Goal: Transaction & Acquisition: Purchase product/service

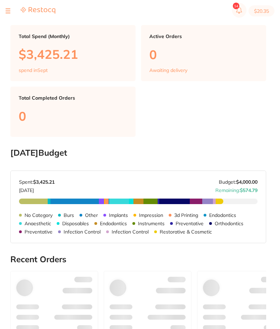
scroll to position [250, 0]
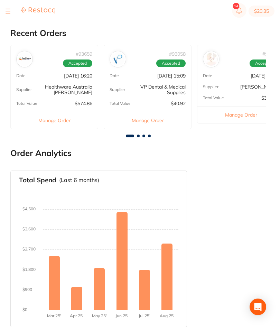
click at [9, 11] on button at bounding box center [8, 11] width 5 height 1
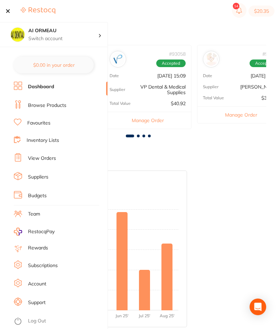
click at [59, 137] on link "Inventory Lists" at bounding box center [43, 140] width 33 height 7
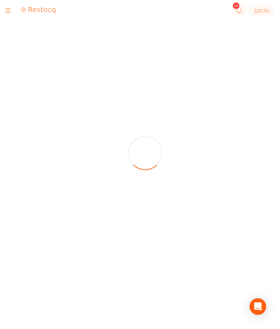
click at [11, 12] on div at bounding box center [31, 11] width 50 height 8
click at [8, 11] on button at bounding box center [8, 11] width 5 height 1
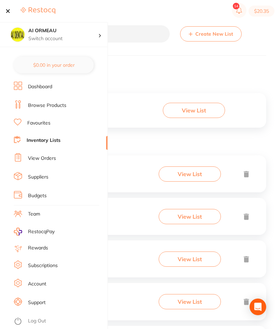
click at [65, 107] on link "Browse Products" at bounding box center [47, 105] width 38 height 7
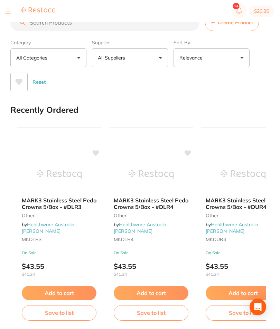
click at [124, 31] on input "search" at bounding box center [104, 22] width 189 height 17
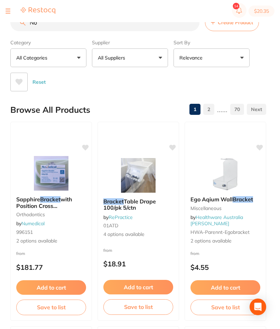
type input "N"
type input "prophy cup"
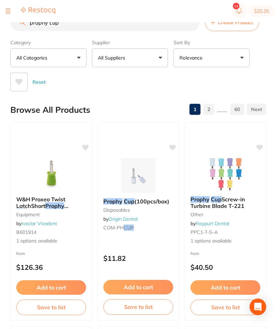
click at [6, 11] on button at bounding box center [8, 11] width 5 height 1
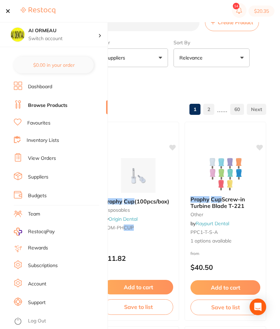
click at [59, 139] on link "Inventory Lists" at bounding box center [43, 140] width 33 height 7
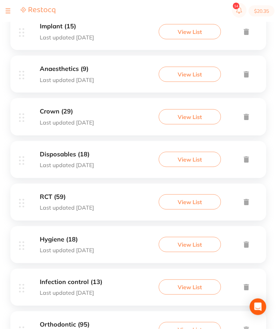
click at [201, 163] on button "View List" at bounding box center [190, 159] width 62 height 15
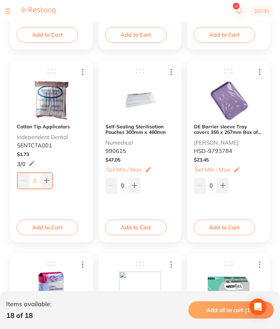
scroll to position [482, 0]
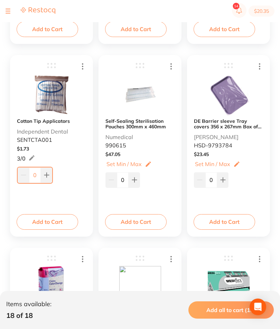
click at [49, 181] on button at bounding box center [46, 174] width 11 height 15
click at [48, 181] on button at bounding box center [46, 174] width 11 height 15
click at [47, 180] on button at bounding box center [46, 174] width 11 height 15
type input "3"
click at [60, 222] on button "Add to Cart" at bounding box center [48, 221] width 62 height 15
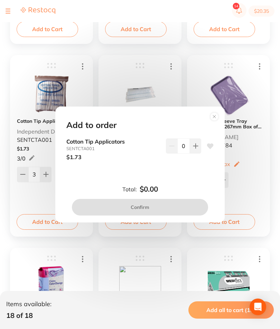
click at [198, 149] on icon at bounding box center [196, 146] width 6 height 6
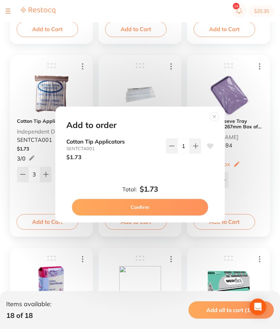
click at [198, 149] on icon at bounding box center [196, 146] width 6 height 6
click at [198, 154] on button at bounding box center [195, 145] width 11 height 15
type input "3"
click at [170, 216] on button "Confirm" at bounding box center [140, 207] width 136 height 17
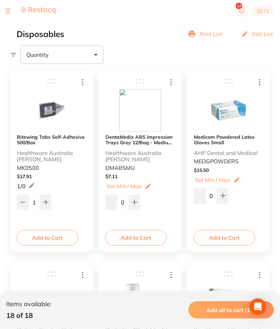
scroll to position [0, 0]
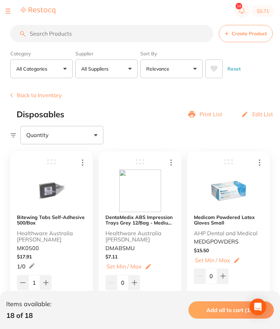
click at [10, 11] on button at bounding box center [8, 11] width 5 height 1
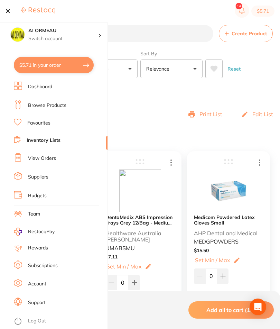
click at [58, 141] on link "Inventory Lists" at bounding box center [44, 140] width 34 height 7
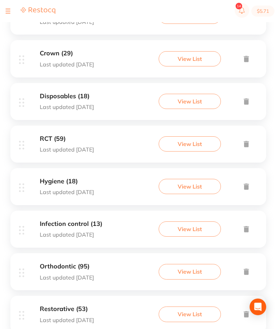
click at [191, 194] on button "View List" at bounding box center [190, 186] width 62 height 15
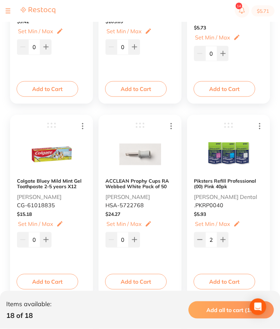
scroll to position [234, 0]
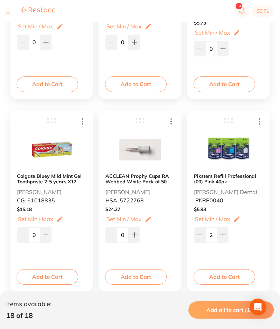
click at [152, 284] on button "Add to Cart" at bounding box center [136, 276] width 62 height 15
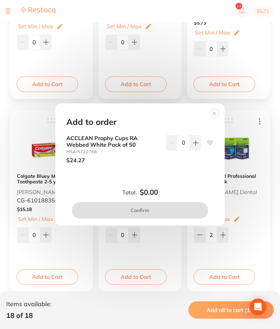
click at [192, 150] on button at bounding box center [195, 142] width 11 height 15
click at [191, 150] on button at bounding box center [195, 142] width 11 height 15
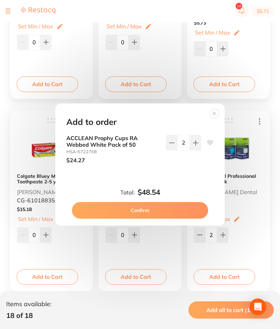
click at [194, 150] on button at bounding box center [195, 142] width 11 height 15
type input "3"
click at [171, 219] on button "Confirm" at bounding box center [140, 210] width 136 height 17
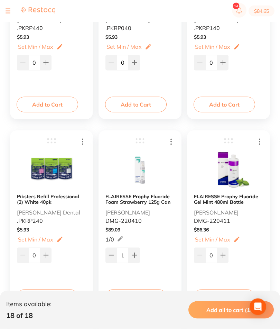
scroll to position [792, 0]
click at [58, 303] on button "Add to Cart" at bounding box center [48, 296] width 62 height 15
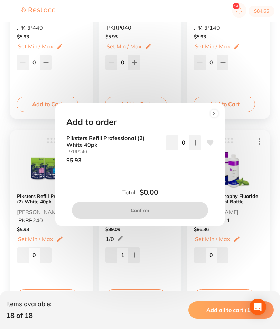
click at [199, 150] on button at bounding box center [195, 142] width 11 height 15
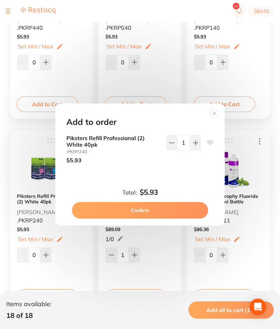
click at [199, 150] on button at bounding box center [195, 142] width 11 height 15
type input "2"
click at [170, 219] on button "Confirm" at bounding box center [140, 210] width 136 height 17
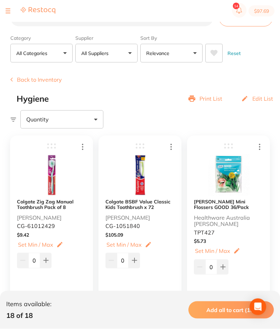
scroll to position [0, 0]
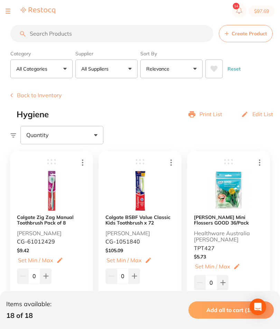
click at [12, 10] on div at bounding box center [31, 11] width 50 height 8
click at [5, 7] on section "$97.69" at bounding box center [140, 11] width 280 height 22
click at [7, 11] on button at bounding box center [8, 11] width 5 height 1
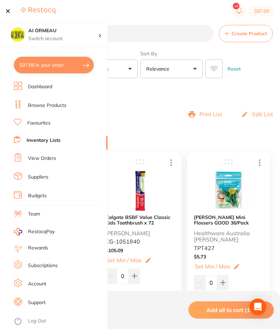
click at [56, 139] on link "Inventory Lists" at bounding box center [44, 140] width 34 height 7
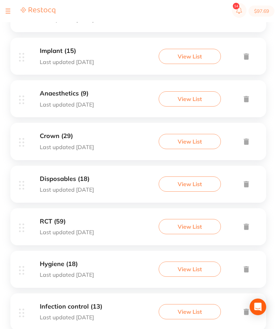
click at [182, 146] on button "View List" at bounding box center [190, 141] width 62 height 15
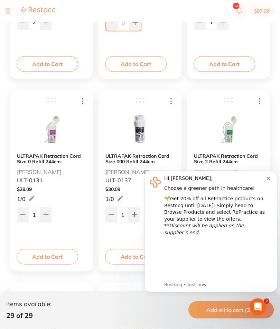
scroll to position [447, 0]
click at [268, 177] on icon "Dismiss notification" at bounding box center [269, 179] width 4 height 4
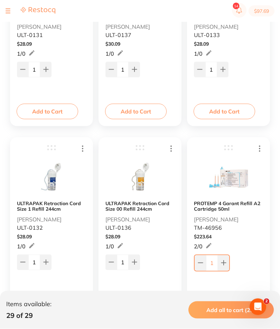
scroll to position [592, 0]
click at [144, 307] on button "Add to Cart" at bounding box center [136, 303] width 62 height 15
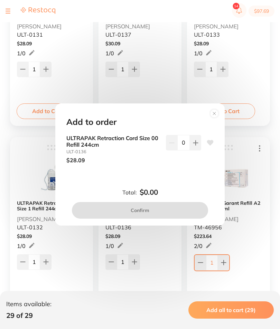
click at [192, 150] on button at bounding box center [195, 142] width 11 height 15
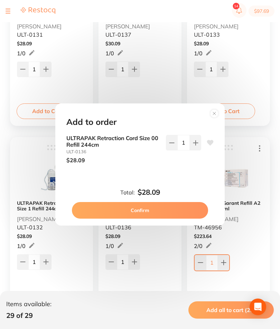
click at [192, 150] on button at bounding box center [195, 142] width 11 height 15
type input "2"
click at [167, 219] on button "Confirm" at bounding box center [140, 210] width 136 height 17
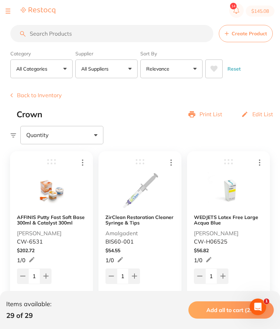
click at [12, 10] on div at bounding box center [31, 11] width 50 height 8
click at [8, 11] on button at bounding box center [8, 11] width 5 height 1
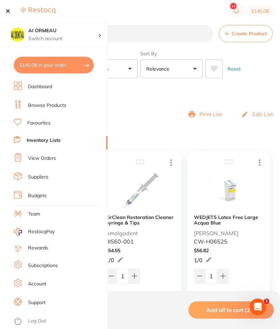
click at [62, 107] on link "Browse Products" at bounding box center [47, 105] width 38 height 7
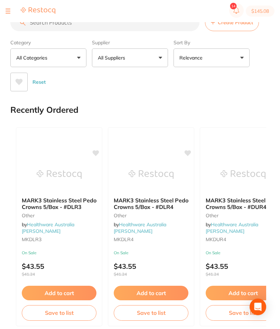
click at [139, 30] on input "search" at bounding box center [104, 22] width 189 height 17
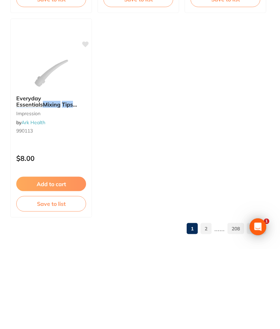
scroll to position [642, 0]
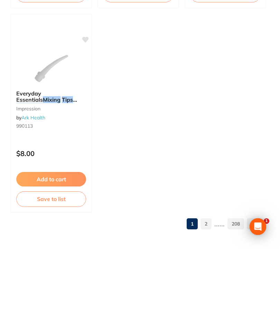
click at [208, 297] on link "2" at bounding box center [206, 304] width 11 height 14
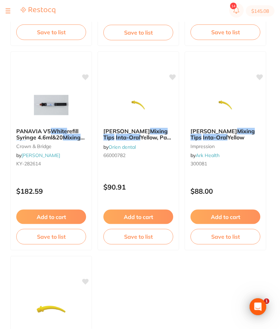
scroll to position [480, 0]
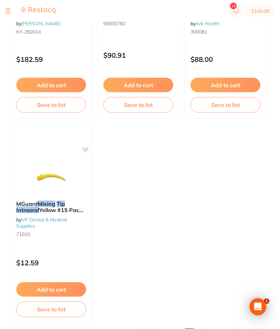
click at [209, 329] on link "3" at bounding box center [206, 334] width 11 height 14
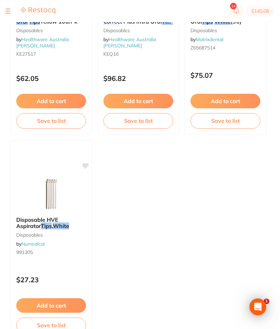
scroll to position [611, 0]
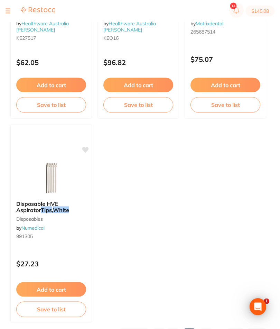
click at [205, 329] on link "4" at bounding box center [206, 334] width 11 height 14
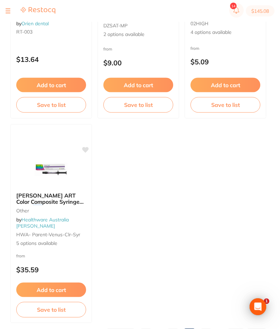
click at [209, 329] on link "5" at bounding box center [206, 334] width 11 height 14
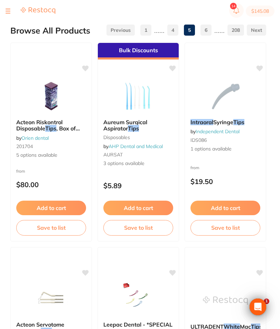
scroll to position [0, 0]
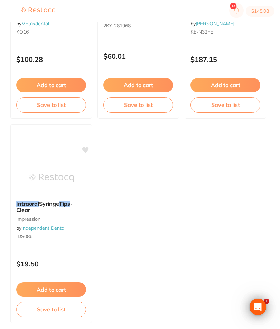
click at [208, 329] on link "6" at bounding box center [206, 334] width 11 height 14
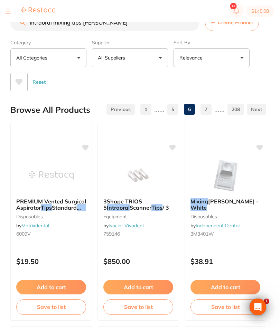
click at [159, 61] on button "All Suppliers" at bounding box center [130, 57] width 76 height 19
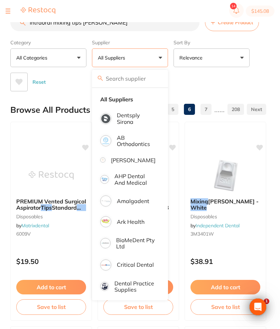
click at [134, 122] on p "Dentsply Sirona" at bounding box center [136, 118] width 39 height 13
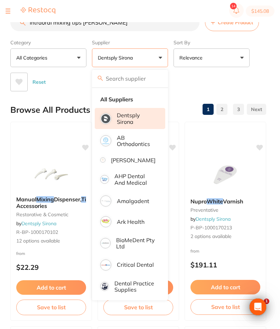
click at [156, 61] on button "Dentsply Sirona" at bounding box center [130, 57] width 76 height 19
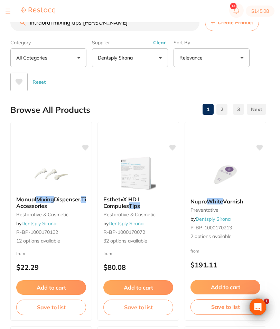
click at [137, 29] on input "Intraoral mixing tips White" at bounding box center [104, 22] width 189 height 17
type input "Intrao"
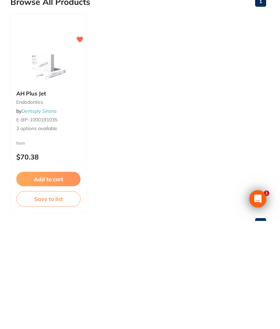
type input "606.20.116"
click at [48, 233] on span "3 options available" at bounding box center [48, 236] width 64 height 7
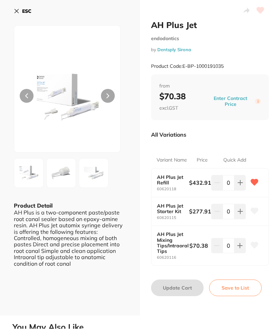
click at [236, 248] on button at bounding box center [240, 245] width 11 height 15
type input "1"
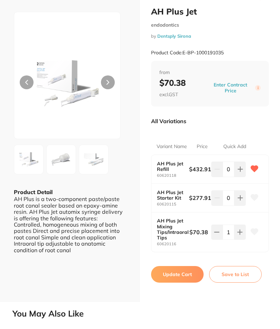
click at [185, 271] on button "Update Cart" at bounding box center [177, 274] width 53 height 17
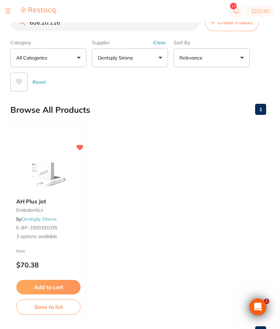
click at [161, 41] on button "Clear" at bounding box center [159, 42] width 17 height 6
click at [147, 30] on input "606.20.116" at bounding box center [104, 22] width 189 height 17
type input "6"
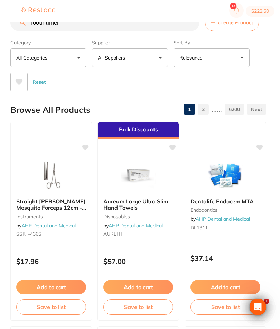
type input "Tooth timer"
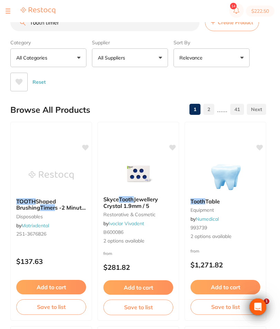
click at [9, 11] on button at bounding box center [8, 11] width 5 height 1
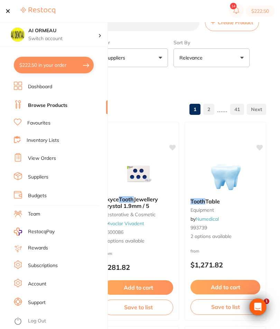
click at [59, 139] on link "Inventory Lists" at bounding box center [43, 140] width 33 height 7
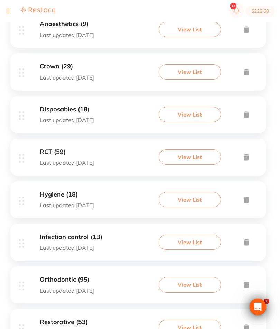
click at [202, 207] on button "View List" at bounding box center [190, 199] width 62 height 15
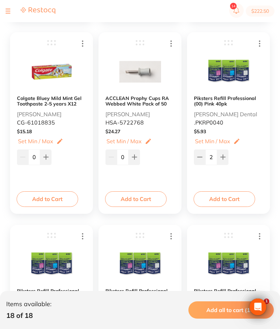
scroll to position [312, 0]
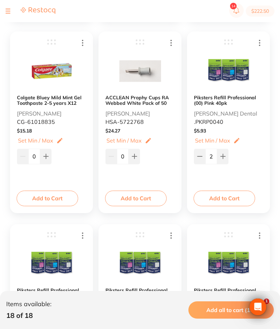
click at [48, 158] on icon at bounding box center [46, 157] width 6 height 6
type input "1"
click at [60, 201] on button "Add to Cart" at bounding box center [48, 198] width 62 height 15
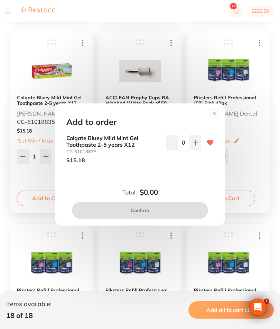
scroll to position [0, 0]
click at [198, 146] on icon at bounding box center [196, 143] width 6 height 6
type input "1"
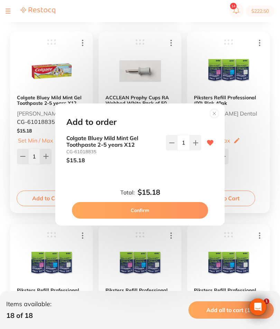
click at [184, 219] on button "Confirm" at bounding box center [140, 210] width 136 height 17
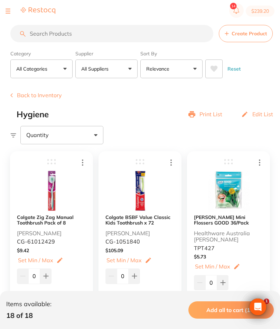
click at [6, 11] on button at bounding box center [8, 11] width 5 height 1
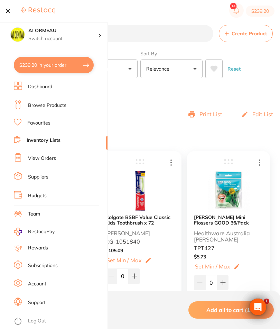
click at [66, 106] on link "Browse Products" at bounding box center [47, 105] width 38 height 7
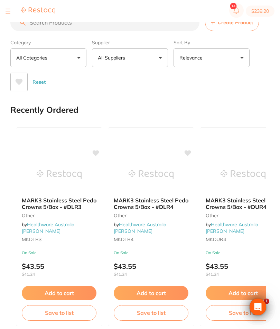
click at [134, 28] on input "search" at bounding box center [104, 22] width 189 height 17
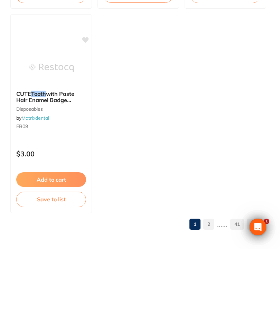
click at [207, 297] on link "2" at bounding box center [208, 304] width 11 height 14
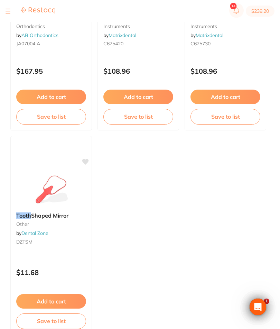
scroll to position [611, 0]
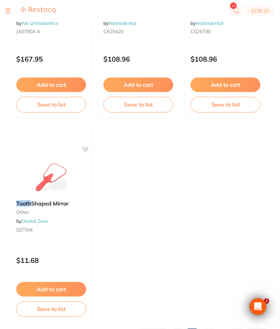
click at [211, 329] on link "3" at bounding box center [208, 334] width 11 height 14
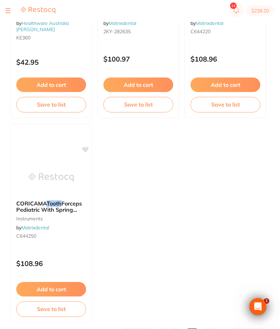
click at [212, 329] on link "4" at bounding box center [208, 334] width 11 height 14
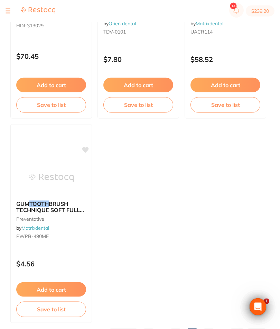
click at [211, 329] on link "5" at bounding box center [208, 334] width 11 height 14
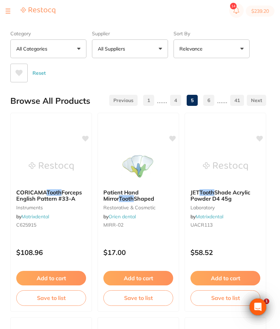
scroll to position [0, 0]
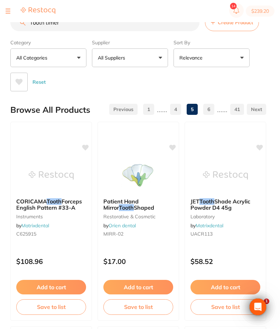
click at [76, 29] on input "Tooth timer" at bounding box center [104, 22] width 189 height 17
type input "T"
type input "Kids tooth timer"
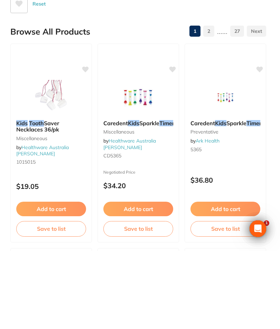
click at [157, 280] on button "Add to cart" at bounding box center [138, 287] width 70 height 15
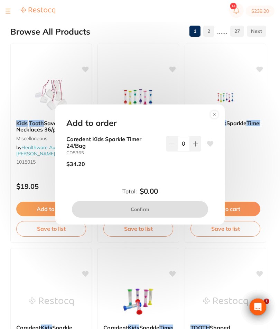
click at [195, 146] on icon at bounding box center [195, 143] width 4 height 4
type input "1"
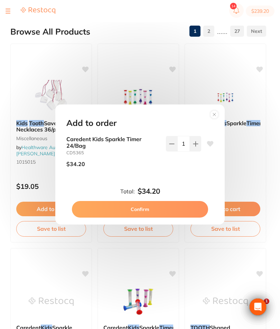
click at [166, 218] on button "Confirm" at bounding box center [140, 209] width 136 height 17
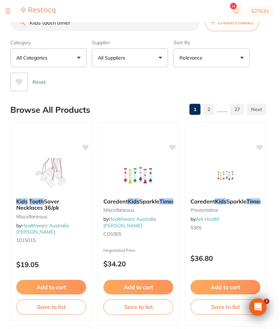
click at [10, 11] on button at bounding box center [8, 11] width 5 height 1
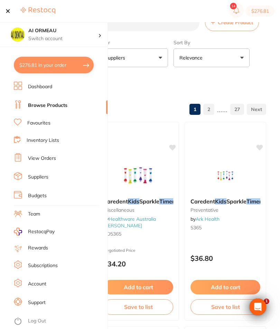
click at [63, 138] on li "Inventory Lists" at bounding box center [61, 140] width 94 height 9
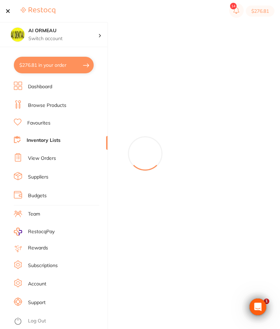
click at [4, 10] on section "$276.81" at bounding box center [140, 11] width 280 height 22
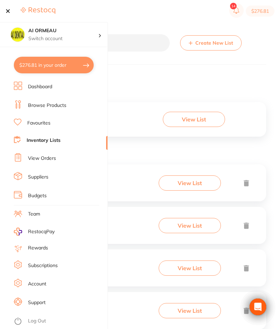
click at [7, 11] on button at bounding box center [8, 11] width 5 height 1
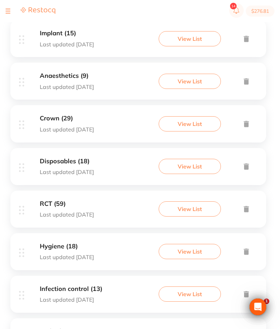
click at [198, 259] on button "View List" at bounding box center [190, 251] width 62 height 15
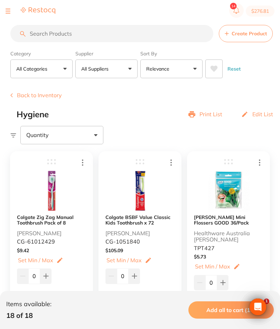
click at [49, 98] on button "Back to Inventory" at bounding box center [36, 95] width 52 height 6
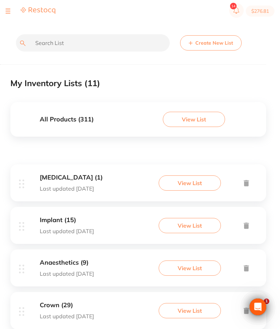
click at [133, 43] on input "text" at bounding box center [93, 42] width 154 height 17
click at [11, 10] on div at bounding box center [31, 11] width 50 height 8
click at [2, 1] on section "$276.81" at bounding box center [140, 11] width 280 height 22
click at [15, 12] on div at bounding box center [31, 11] width 50 height 8
click at [8, 11] on button at bounding box center [8, 11] width 5 height 1
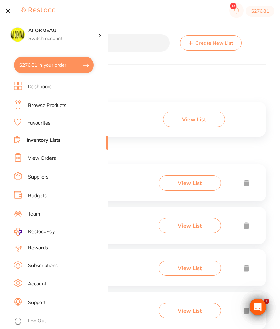
click at [77, 108] on li "Browse Products" at bounding box center [61, 105] width 94 height 10
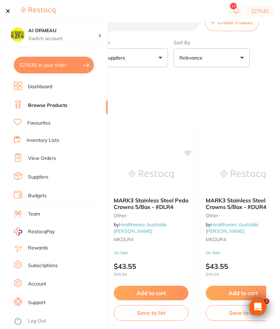
click at [149, 35] on section "Create Product Category All Categories All Categories 3D Printing anaesthetic a…" at bounding box center [138, 52] width 256 height 77
click at [11, 9] on div at bounding box center [31, 11] width 50 height 8
click at [12, 10] on div at bounding box center [31, 11] width 50 height 8
click at [11, 11] on div at bounding box center [31, 11] width 50 height 8
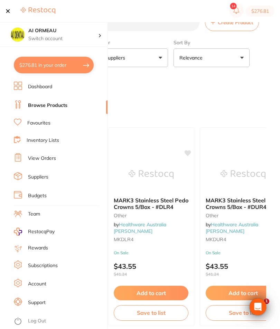
click at [11, 11] on div at bounding box center [31, 11] width 50 height 8
click at [7, 11] on button at bounding box center [8, 11] width 5 height 1
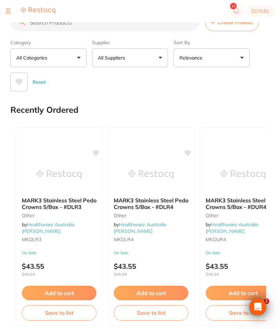
click at [122, 27] on input "search" at bounding box center [104, 22] width 189 height 17
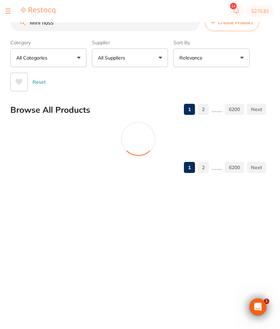
type input "Mini floss"
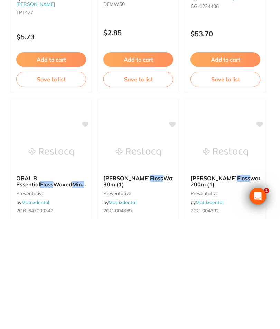
scroll to position [322, 0]
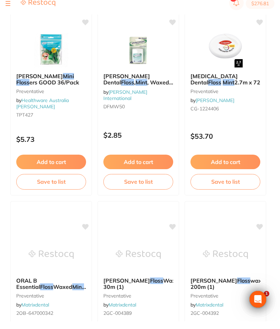
click at [238, 162] on button "Add to cart" at bounding box center [226, 169] width 70 height 15
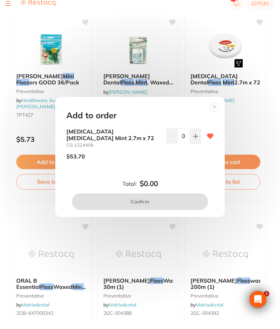
scroll to position [330, 0]
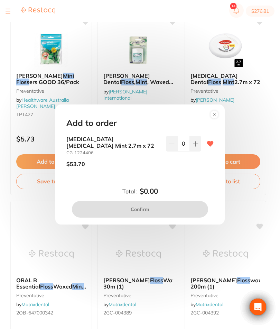
click at [197, 147] on icon at bounding box center [196, 144] width 6 height 6
type input "1"
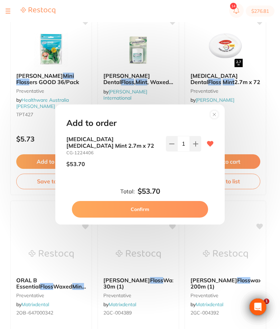
scroll to position [0, 0]
click at [176, 218] on button "Confirm" at bounding box center [140, 209] width 136 height 17
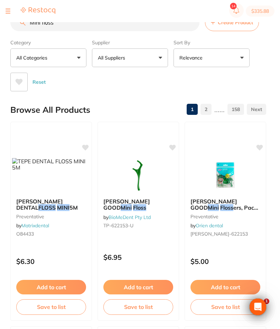
click at [111, 27] on input "Mini floss" at bounding box center [104, 22] width 189 height 17
type input "M"
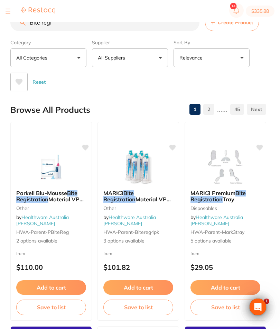
type input "Bite reg"
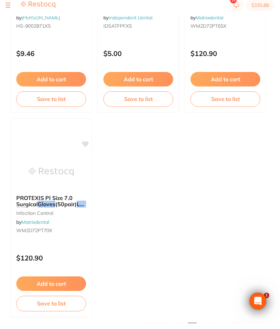
scroll to position [611, 0]
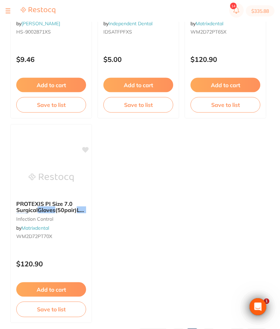
click at [210, 329] on link "3" at bounding box center [208, 334] width 11 height 14
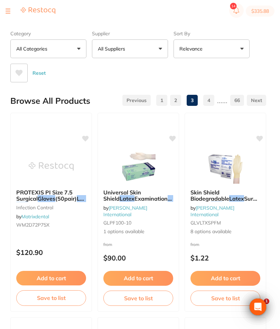
scroll to position [0, 0]
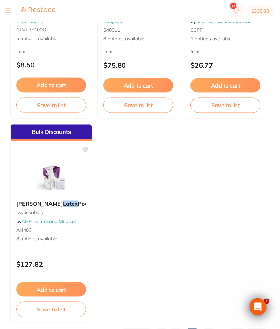
click at [211, 329] on link "4" at bounding box center [208, 334] width 11 height 14
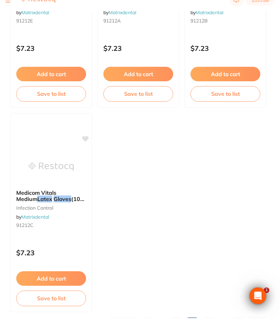
scroll to position [611, 0]
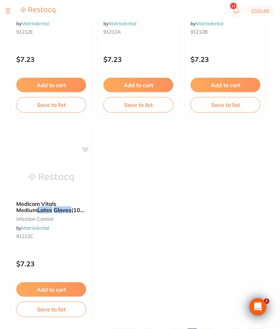
click at [211, 329] on link "5" at bounding box center [208, 334] width 11 height 14
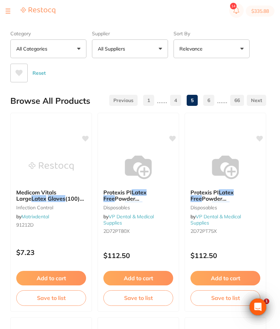
scroll to position [0, 0]
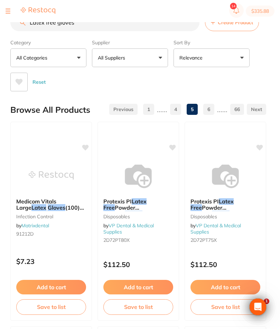
click at [152, 31] on input "Latex free gloves" at bounding box center [104, 22] width 189 height 17
type input "L"
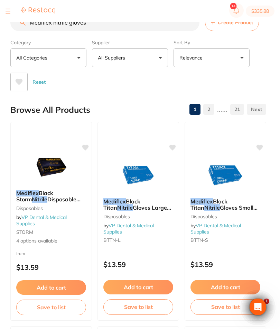
type input "Mediflex nitrile gloves"
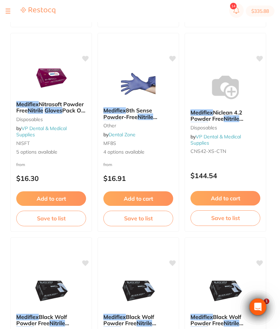
scroll to position [287, 0]
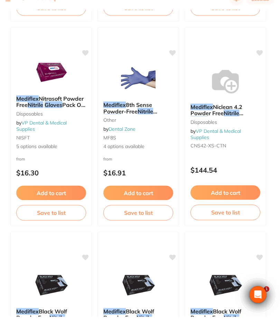
click at [66, 198] on button "Add to cart" at bounding box center [51, 205] width 70 height 15
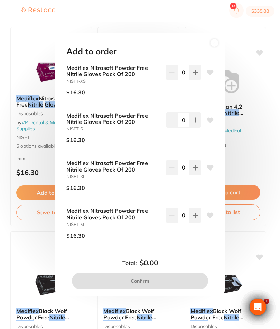
scroll to position [0, 0]
click at [196, 218] on icon at bounding box center [195, 215] width 4 height 4
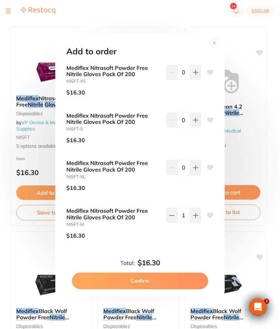
click at [196, 221] on button at bounding box center [195, 215] width 11 height 15
click at [199, 219] on button at bounding box center [195, 215] width 11 height 15
click at [197, 221] on button at bounding box center [195, 215] width 11 height 15
type input "4"
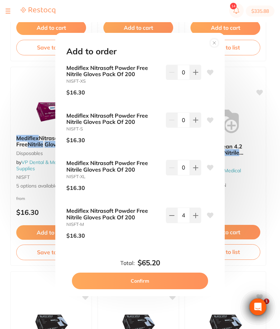
scroll to position [261, 0]
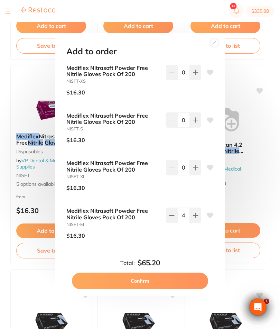
click at [197, 79] on button at bounding box center [195, 72] width 11 height 15
click at [197, 75] on icon at bounding box center [196, 73] width 6 height 6
type input "2"
click at [199, 127] on button at bounding box center [195, 119] width 11 height 15
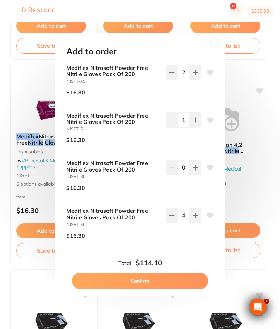
type input "2"
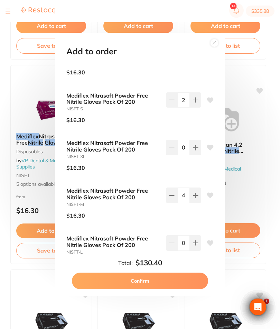
scroll to position [19, 0]
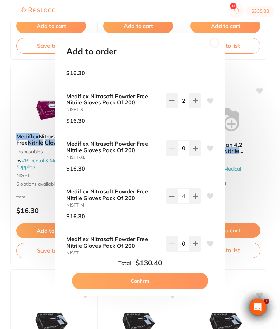
click at [175, 289] on button "Confirm" at bounding box center [140, 281] width 136 height 17
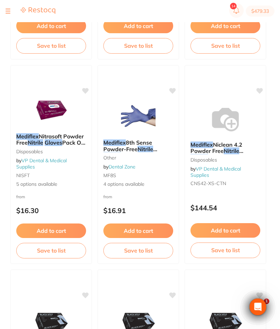
click at [70, 252] on button "Save to list" at bounding box center [51, 250] width 70 height 15
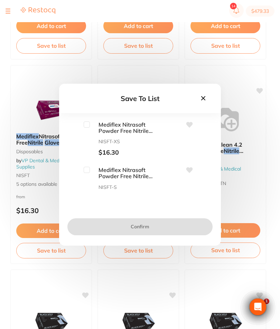
click at [90, 128] on input "checkbox" at bounding box center [87, 124] width 6 height 6
checkbox input "true"
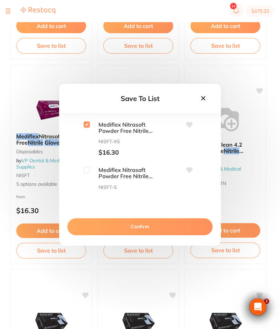
click at [87, 173] on input "checkbox" at bounding box center [87, 170] width 6 height 6
checkbox input "true"
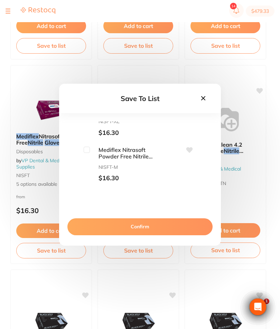
scroll to position [112, 0]
click at [85, 170] on div "Mediflex Nitrasoft Powder Free Nitrile Gloves Pack Of 200 NISFT-M $16.30" at bounding box center [121, 162] width 75 height 35
click at [88, 152] on input "checkbox" at bounding box center [87, 148] width 6 height 6
checkbox input "true"
click at [156, 235] on button "Confirm" at bounding box center [139, 226] width 145 height 17
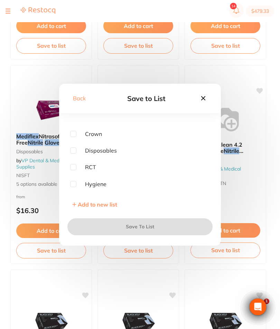
scroll to position [42, 0]
click at [75, 153] on input "checkbox" at bounding box center [73, 150] width 6 height 6
checkbox input "true"
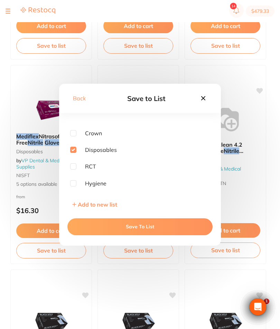
click at [157, 235] on button "Save To List" at bounding box center [139, 226] width 145 height 17
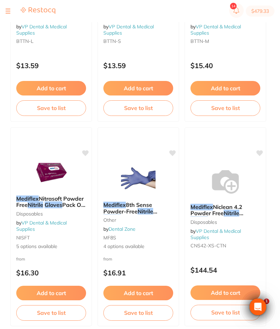
scroll to position [0, 0]
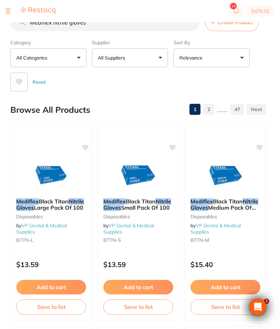
click at [8, 11] on button at bounding box center [8, 11] width 5 height 1
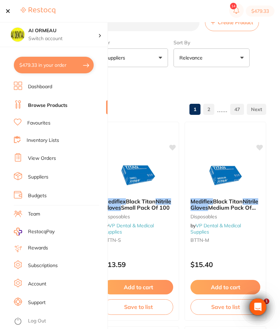
click at [59, 138] on link "Inventory Lists" at bounding box center [43, 140] width 33 height 7
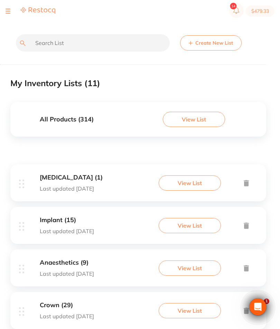
click at [195, 232] on button "View List" at bounding box center [190, 225] width 62 height 15
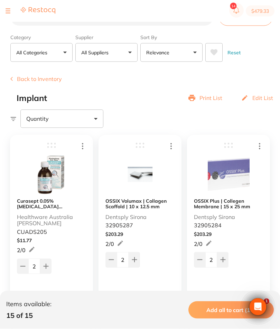
scroll to position [16, 0]
click at [235, 301] on button "Add to Cart" at bounding box center [225, 301] width 62 height 15
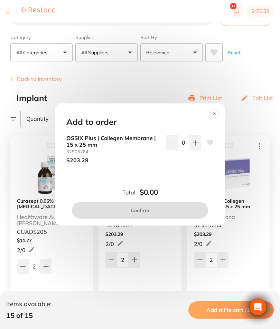
click at [199, 150] on button at bounding box center [195, 142] width 11 height 15
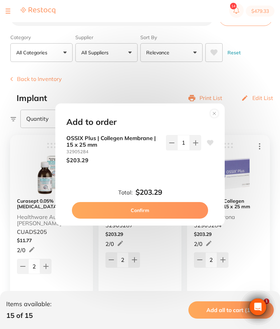
scroll to position [0, 0]
click at [195, 146] on icon at bounding box center [196, 143] width 6 height 6
click at [174, 146] on icon at bounding box center [172, 143] width 6 height 6
type input "1"
click at [177, 219] on button "Confirm" at bounding box center [140, 210] width 136 height 17
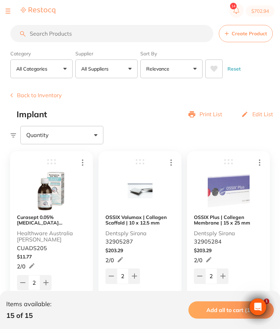
click at [264, 13] on button "$702.94" at bounding box center [260, 11] width 29 height 11
checkbox input "true"
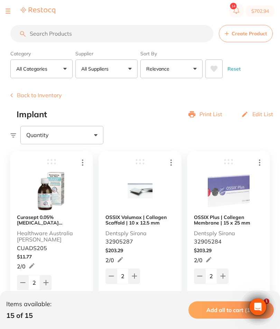
checkbox input "true"
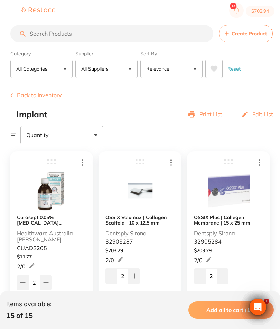
checkbox input "true"
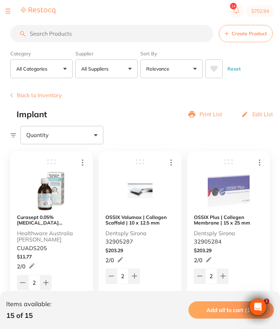
checkbox input "true"
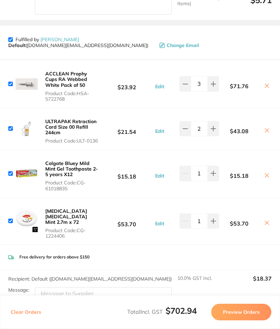
scroll to position [347, 0]
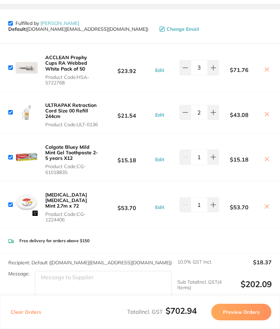
click at [12, 21] on input "checkbox" at bounding box center [10, 23] width 4 height 4
checkbox input "false"
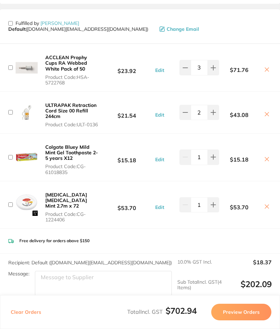
checkbox input "false"
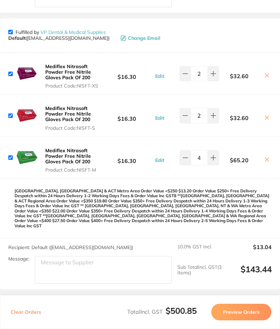
scroll to position [1026, 0]
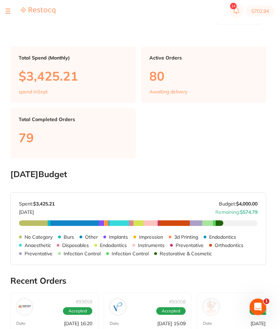
click at [260, 15] on button "$702.94" at bounding box center [260, 11] width 29 height 11
checkbox input "true"
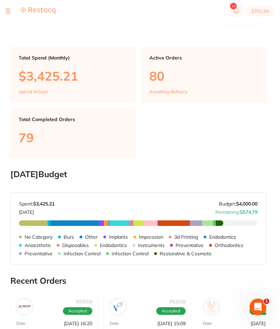
checkbox input "true"
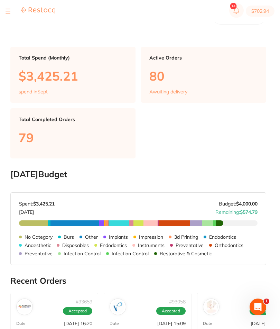
checkbox input "true"
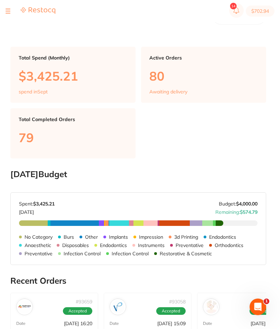
checkbox input "true"
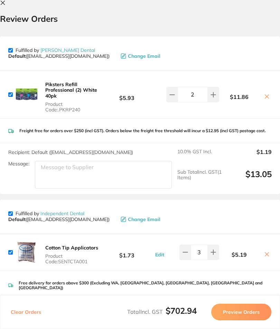
click at [6, 4] on button at bounding box center [4, 3] width 8 height 7
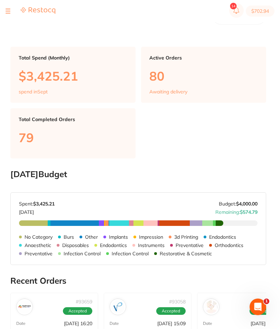
click at [263, 12] on button "$702.94" at bounding box center [260, 11] width 29 height 11
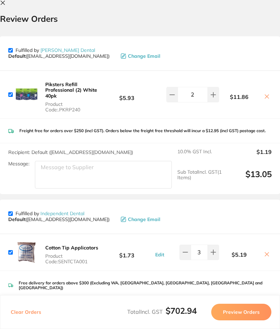
click at [3, 3] on icon at bounding box center [3, 3] width 4 height 4
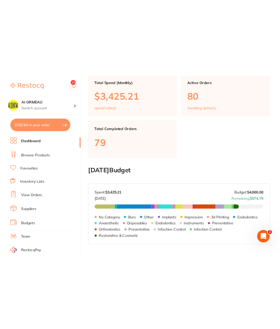
scroll to position [2, 0]
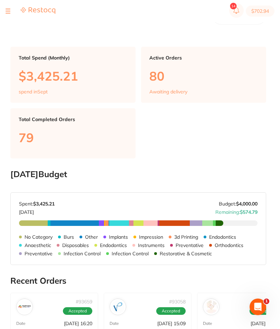
click at [266, 8] on button "$702.94" at bounding box center [260, 11] width 29 height 11
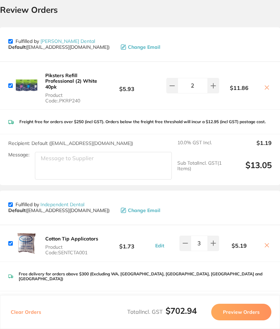
scroll to position [4, 0]
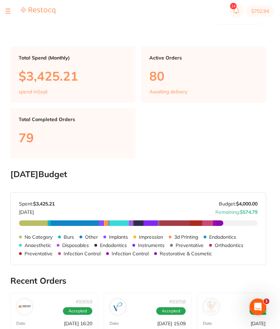
click at [262, 12] on button "$702.94" at bounding box center [260, 11] width 29 height 11
checkbox input "true"
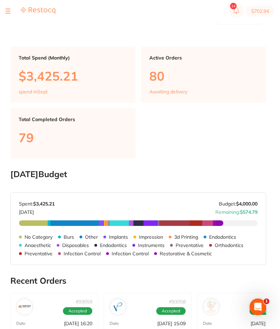
checkbox input "true"
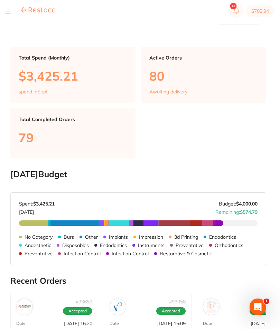
checkbox input "true"
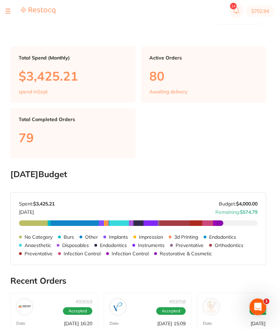
checkbox input "true"
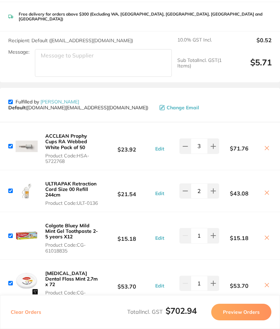
click at [10, 100] on input "checkbox" at bounding box center [10, 102] width 4 height 4
checkbox input "false"
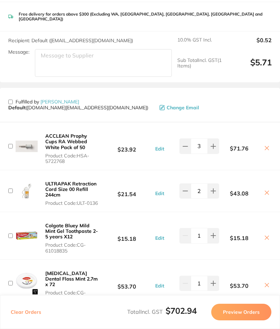
checkbox input "false"
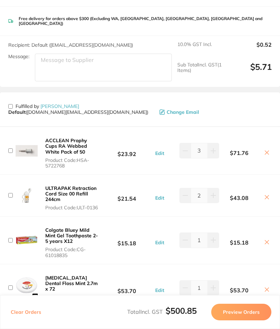
scroll to position [246, 0]
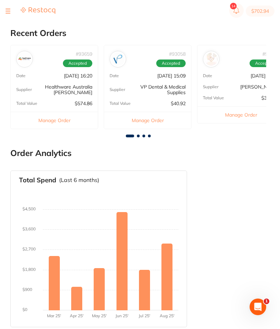
click at [264, 14] on button "$702.94" at bounding box center [260, 11] width 29 height 11
checkbox input "true"
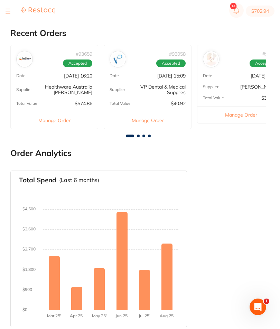
checkbox input "true"
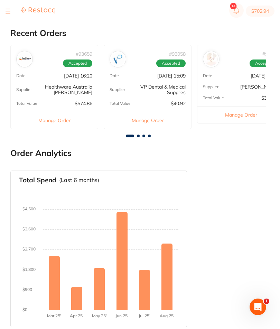
checkbox input "true"
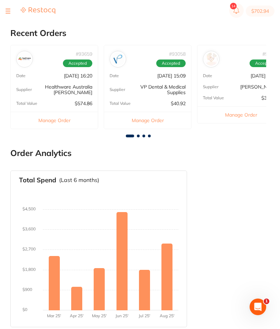
checkbox input "true"
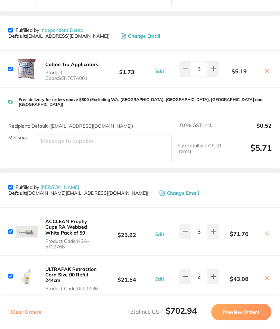
scroll to position [195, 0]
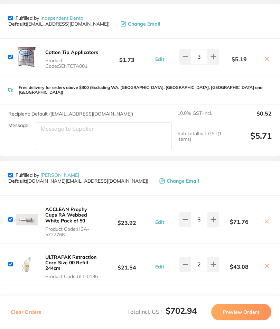
click at [13, 173] on input "checkbox" at bounding box center [10, 175] width 4 height 4
checkbox input "false"
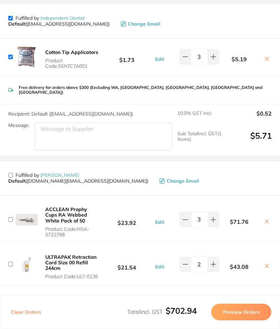
checkbox input "false"
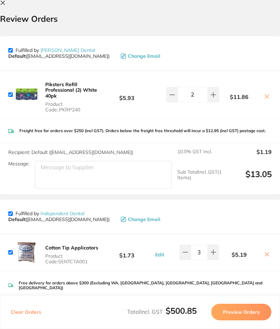
scroll to position [0, 0]
click at [6, 3] on button at bounding box center [4, 3] width 8 height 7
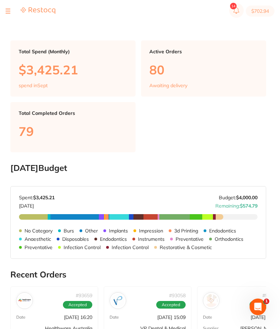
click at [261, 10] on button "$702.94" at bounding box center [260, 11] width 29 height 11
checkbox input "true"
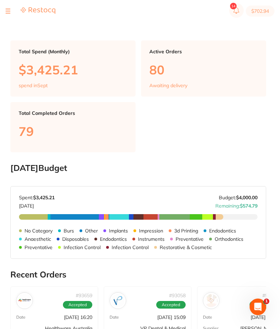
checkbox input "true"
click at [267, 14] on button "$702.94" at bounding box center [260, 11] width 29 height 11
checkbox input "true"
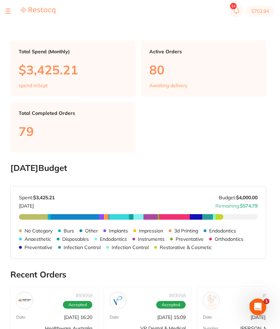
checkbox input "true"
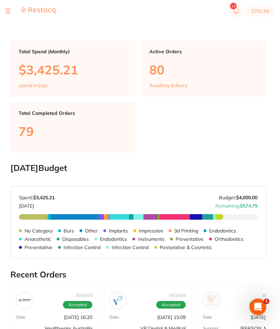
checkbox input "true"
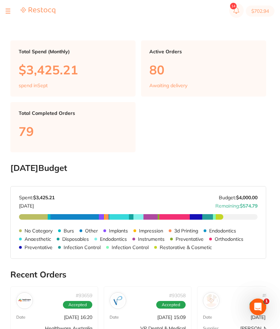
checkbox input "true"
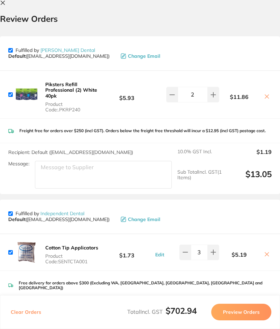
click at [3, 2] on icon at bounding box center [3, 3] width 6 height 6
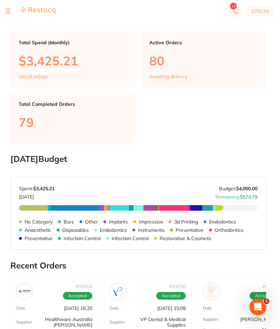
click at [9, 11] on button at bounding box center [8, 11] width 5 height 1
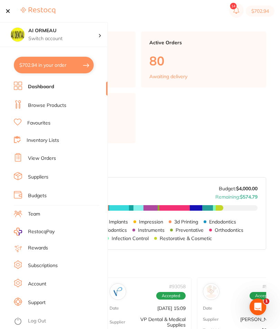
click at [64, 65] on button "$702.94 in your order" at bounding box center [54, 65] width 80 height 17
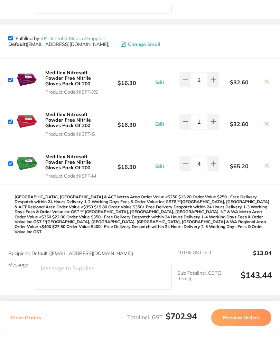
scroll to position [0, 0]
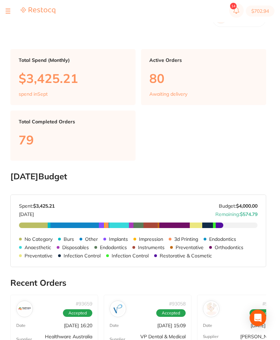
click at [262, 13] on button "$702.94" at bounding box center [260, 11] width 29 height 11
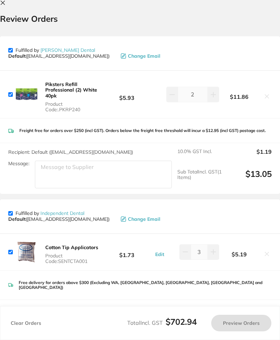
checkbox input "true"
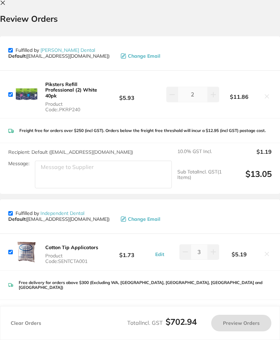
checkbox input "true"
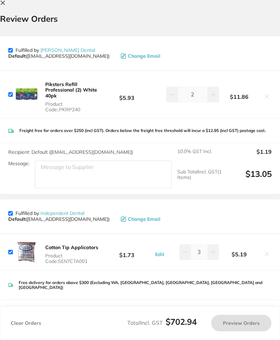
checkbox input "true"
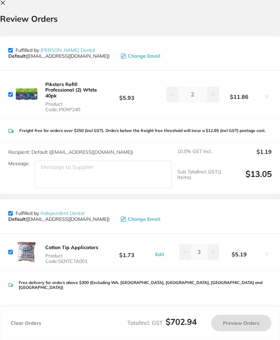
checkbox input "true"
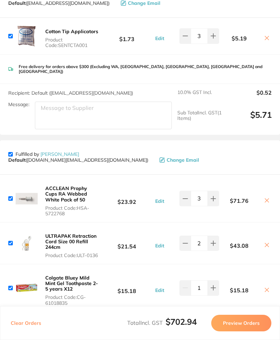
scroll to position [223, 0]
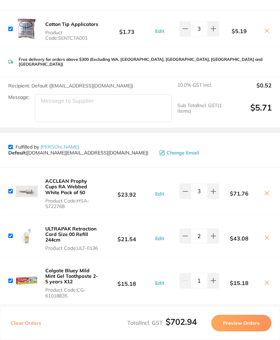
click at [17, 144] on p "Fulfilled by [PERSON_NAME]" at bounding box center [48, 147] width 64 height 6
click at [11, 145] on input "checkbox" at bounding box center [10, 147] width 4 height 4
checkbox input "false"
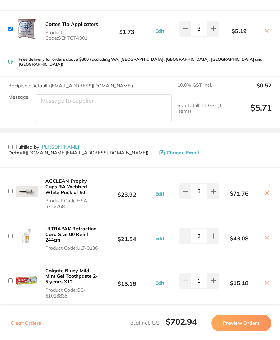
checkbox input "false"
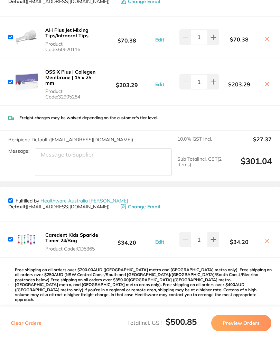
click at [242, 328] on div "Clear Orders Total Incl. GST $500.85 Preview Orders" at bounding box center [140, 324] width 280 height 34
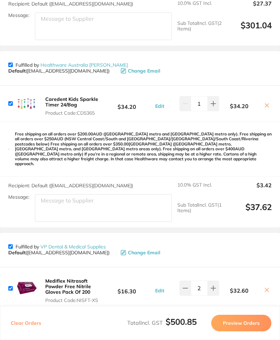
click at [242, 327] on div "Clear Orders Total Incl. GST $500.85 Preview Orders" at bounding box center [140, 324] width 280 height 34
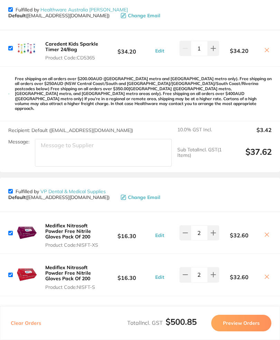
click at [238, 332] on button "Preview Orders" at bounding box center [241, 323] width 60 height 17
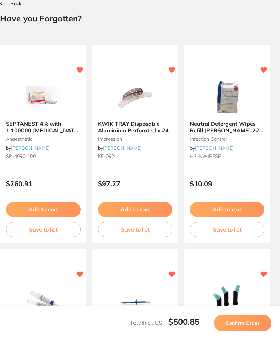
scroll to position [0, 0]
click at [241, 332] on button "Confirm Order" at bounding box center [242, 323] width 57 height 17
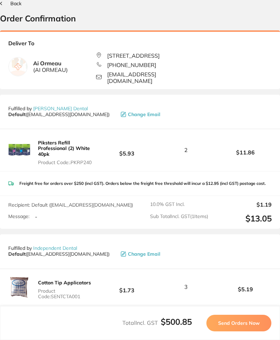
click at [236, 332] on button "Send Orders Now" at bounding box center [239, 323] width 65 height 17
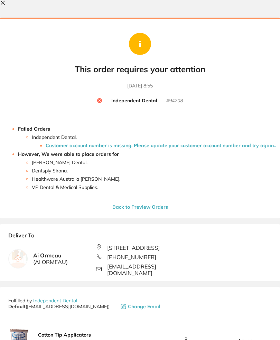
click at [2, 3] on icon at bounding box center [3, 3] width 4 height 4
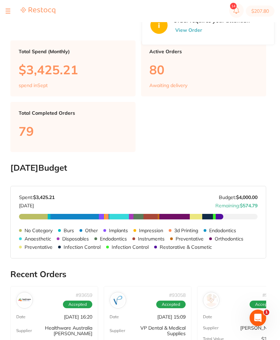
click at [265, 10] on button "$207.80" at bounding box center [260, 11] width 29 height 11
checkbox input "true"
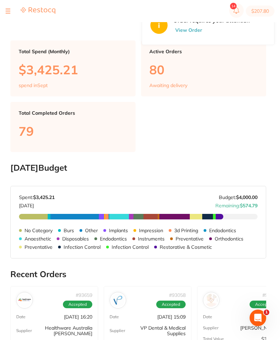
checkbox input "true"
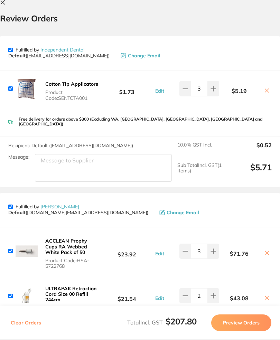
click at [11, 81] on div "Cotton Tip Applicators Product Code: SENTCTA001" at bounding box center [54, 88] width 92 height 25
click at [13, 87] on input "checkbox" at bounding box center [10, 89] width 4 height 4
checkbox input "false"
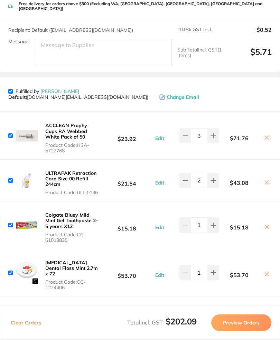
scroll to position [116, 0]
click at [13, 123] on div "ACCLEAN Prophy Cups RA Webbed White Pack of 50 Product Code: HSA-5722768" at bounding box center [54, 136] width 92 height 36
click at [12, 134] on input "checkbox" at bounding box center [10, 136] width 4 height 4
checkbox input "false"
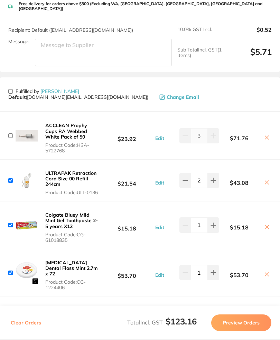
click at [13, 179] on input "checkbox" at bounding box center [10, 181] width 4 height 4
checkbox input "false"
click at [10, 223] on input "checkbox" at bounding box center [10, 225] width 4 height 4
checkbox input "false"
click at [14, 262] on div "[MEDICAL_DATA] Dental Floss Mint 2.7m x 72 Product Code: CG-1224406" at bounding box center [54, 273] width 92 height 36
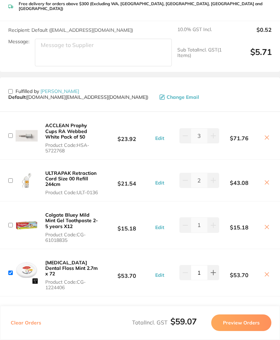
click at [12, 271] on input "checkbox" at bounding box center [10, 273] width 4 height 4
checkbox input "false"
